Goal: Task Accomplishment & Management: Manage account settings

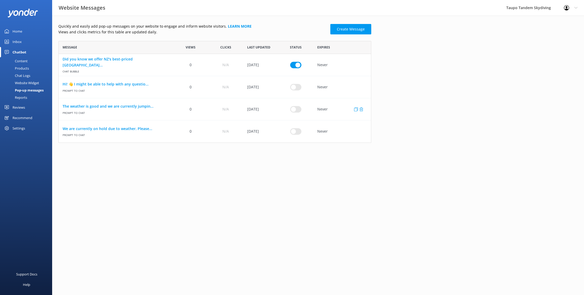
scroll to position [102, 313]
click at [294, 68] on input "row" at bounding box center [295, 65] width 11 height 7
checkbox input "true"
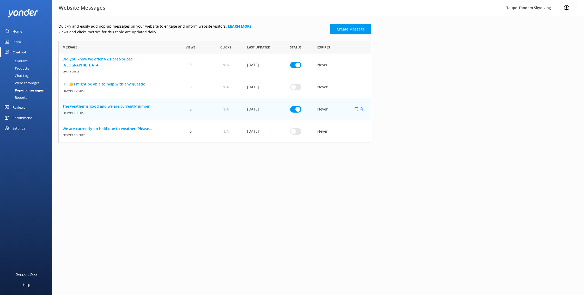
click at [145, 106] on link "The weather is good and we are currently jumpin..." at bounding box center [116, 107] width 107 height 6
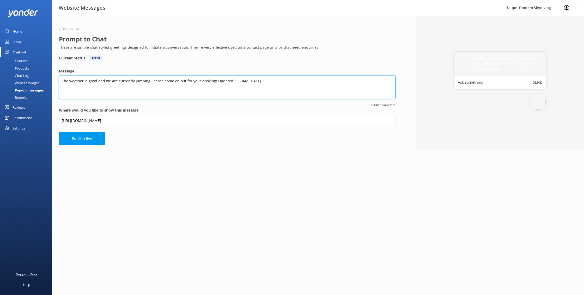
click at [248, 80] on textarea "The weather is good and we are currently jumping. Please come on out for your b…" at bounding box center [227, 87] width 337 height 23
type textarea "The weather is good and we are currently jumping. Please come on out for your b…"
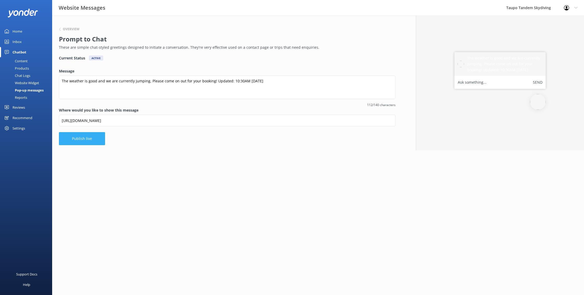
click at [75, 133] on button "Publish live" at bounding box center [82, 138] width 46 height 13
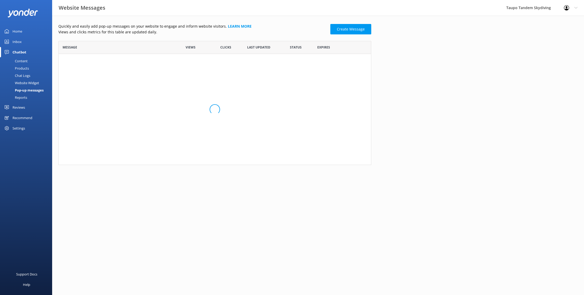
scroll to position [102, 313]
